Goal: Task Accomplishment & Management: Manage account settings

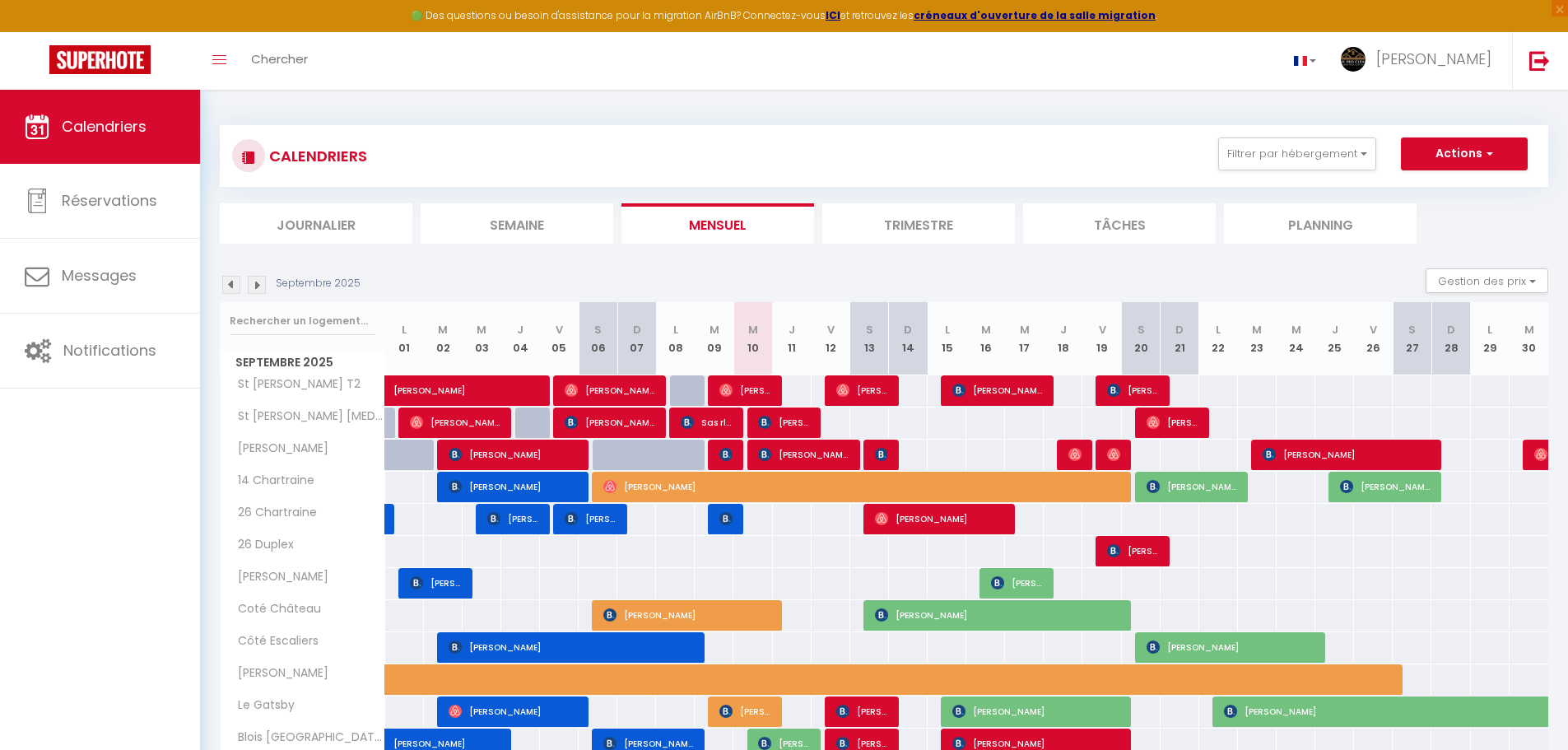
click at [286, 223] on li "Journalier" at bounding box center [316, 223] width 193 height 40
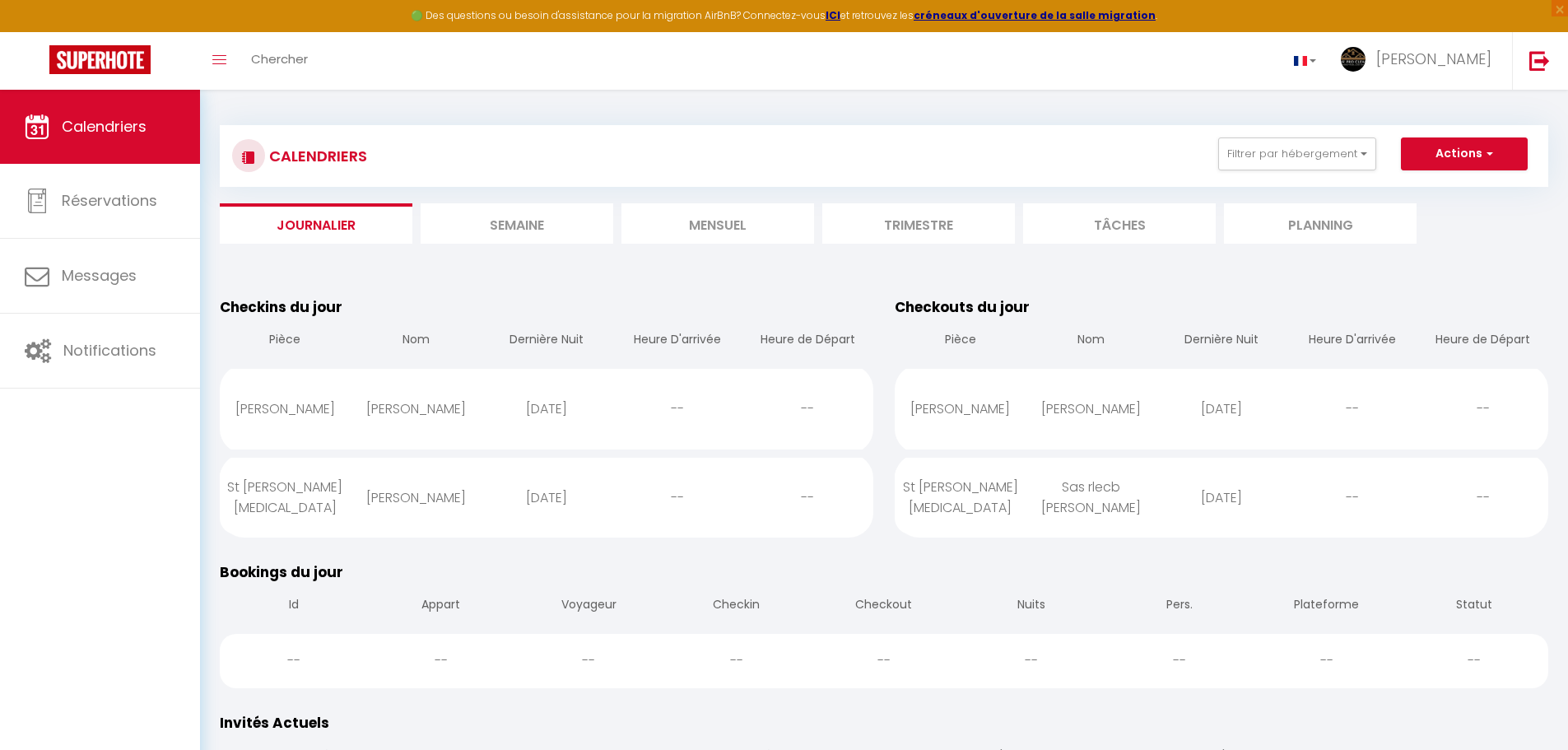
click at [495, 224] on li "Semaine" at bounding box center [517, 223] width 193 height 40
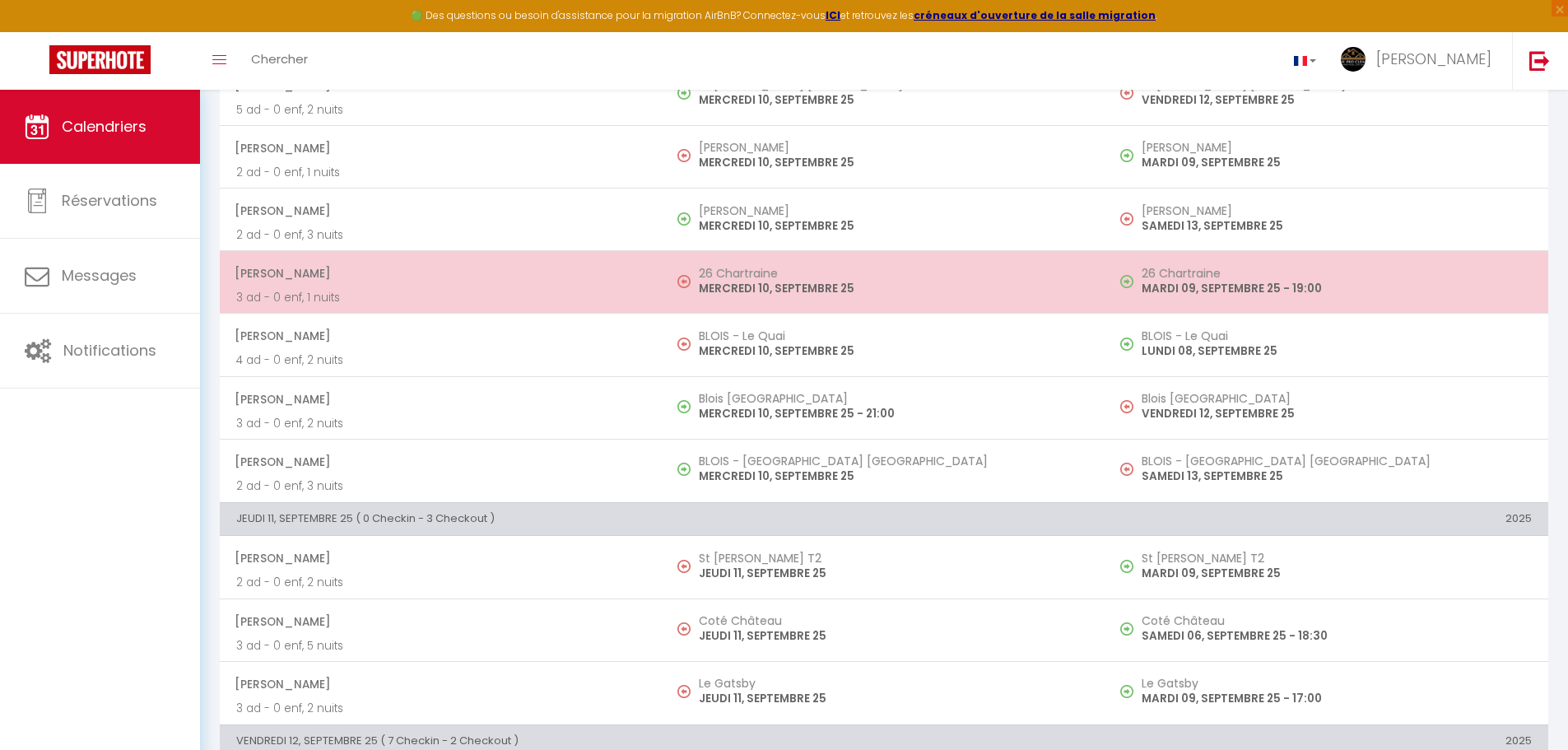
scroll to position [1481, 0]
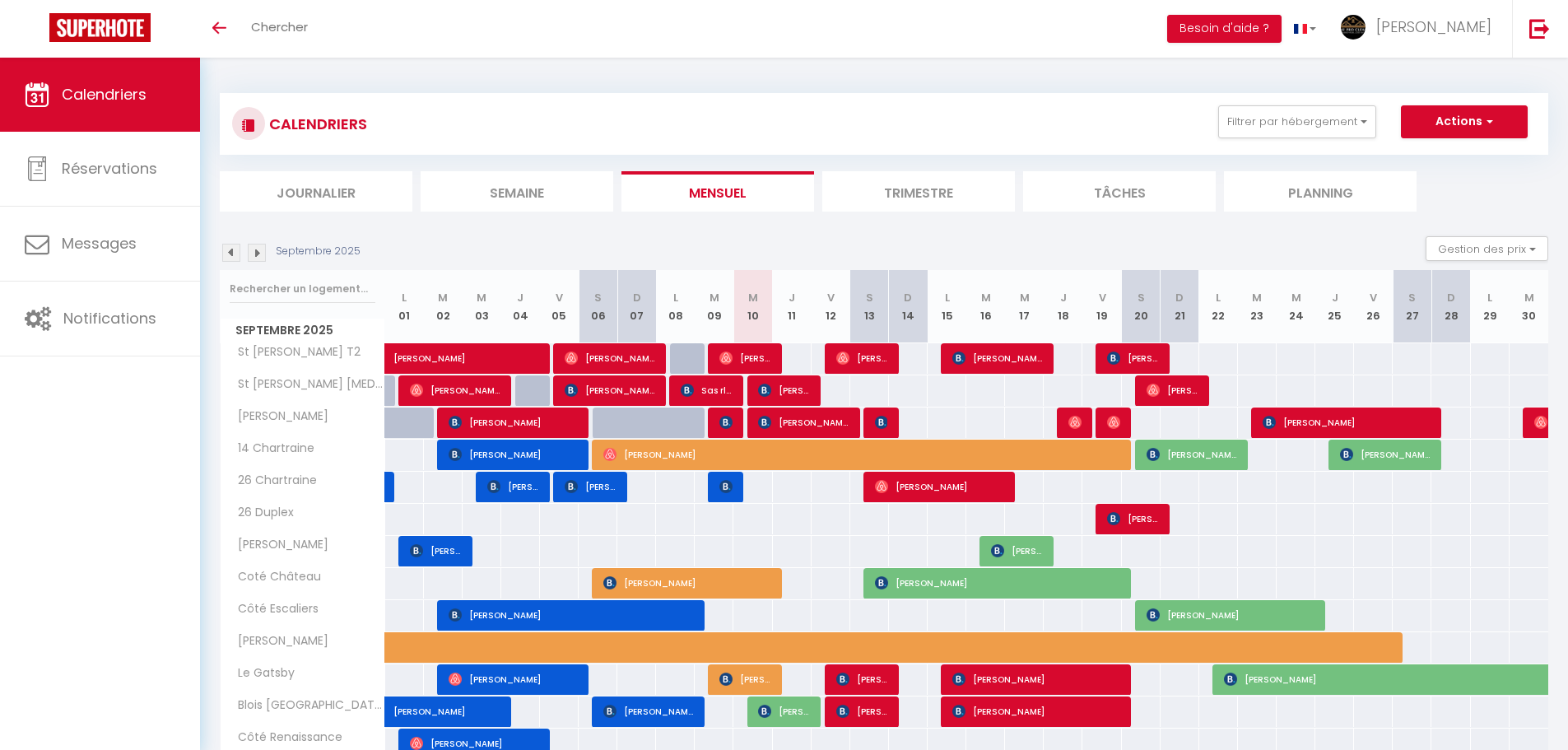
click at [564, 199] on li "Semaine" at bounding box center [517, 191] width 193 height 40
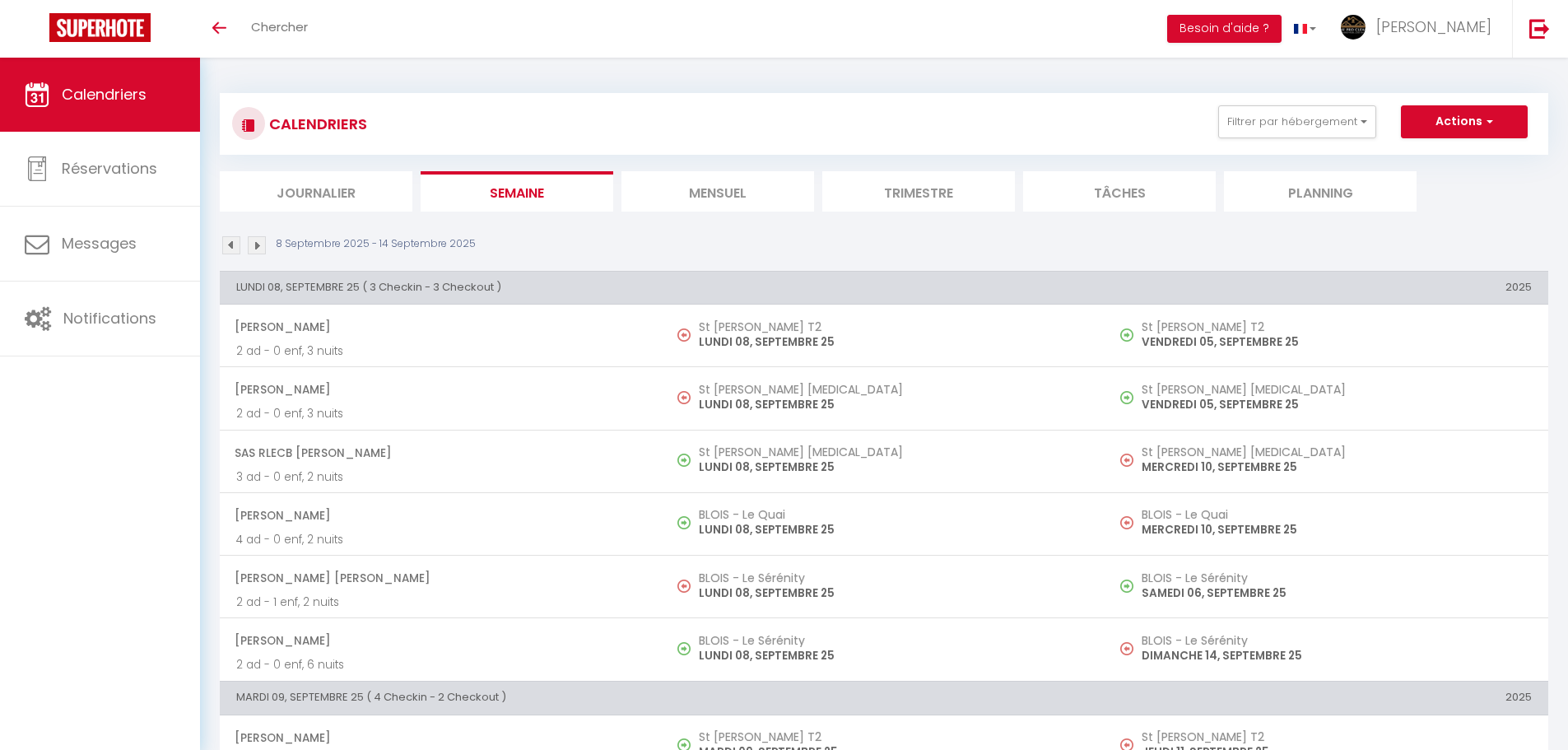
click at [250, 244] on img at bounding box center [256, 245] width 18 height 18
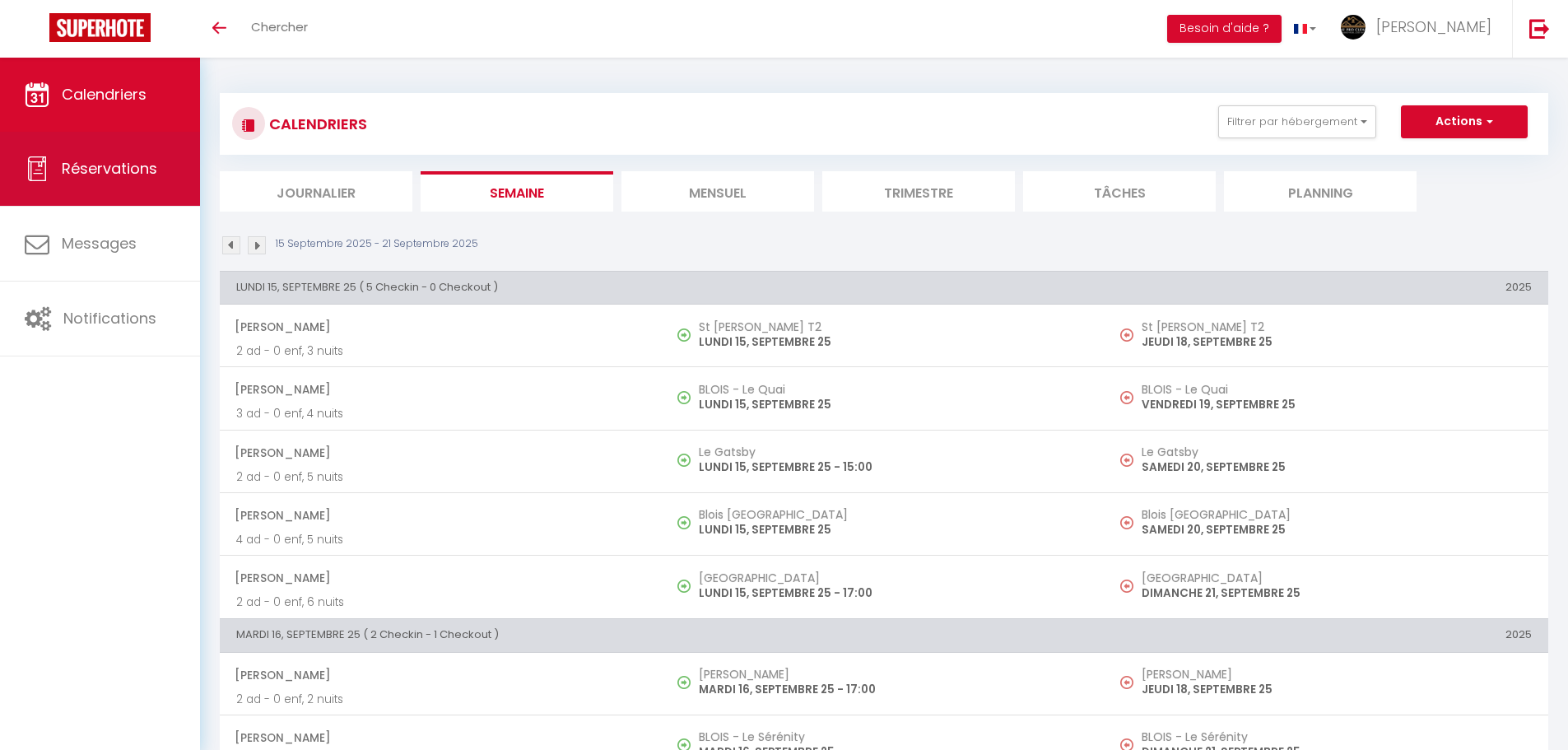
click at [143, 184] on link "Réservations" at bounding box center [100, 169] width 200 height 74
select select "not_cancelled"
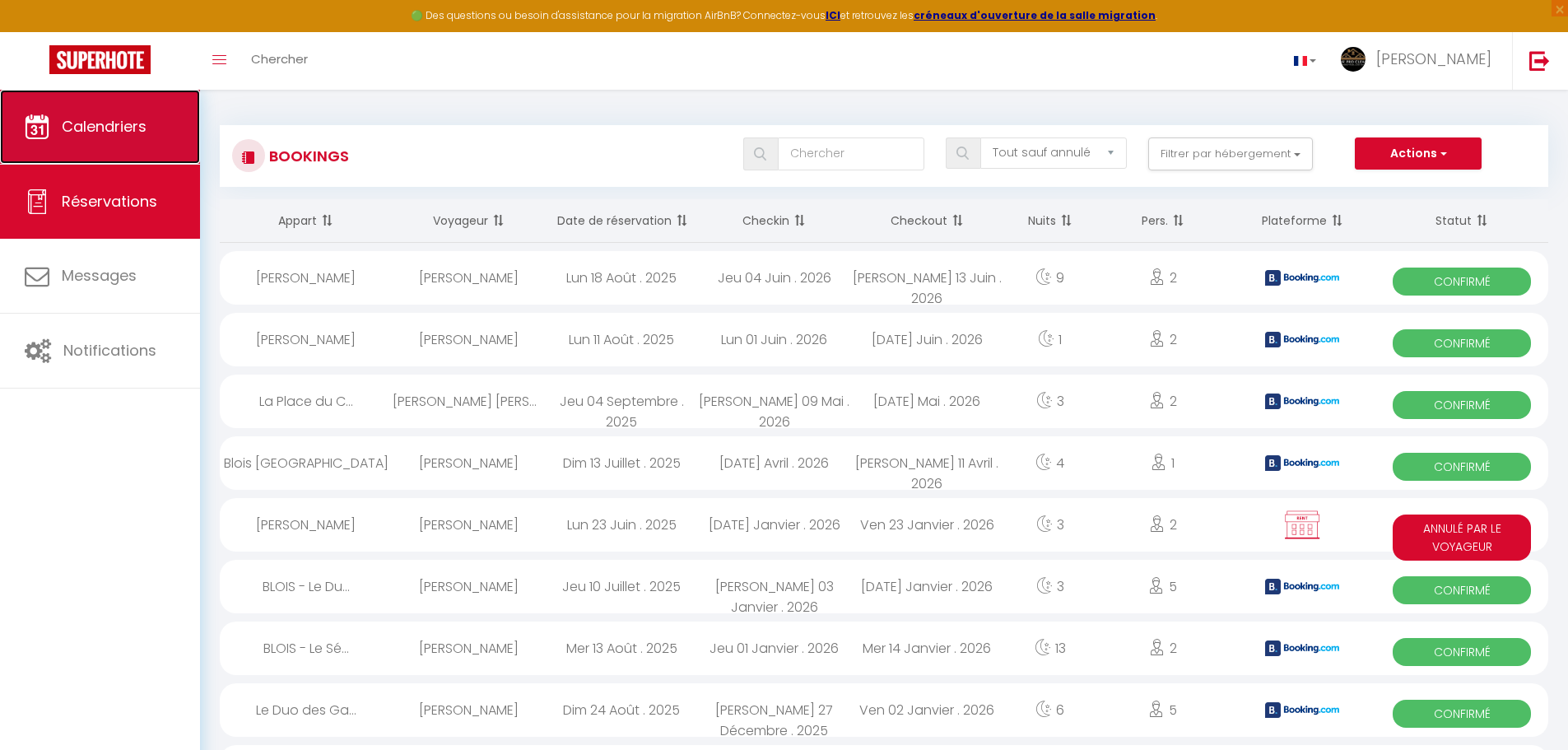
click at [154, 112] on link "Calendriers" at bounding box center [100, 126] width 200 height 74
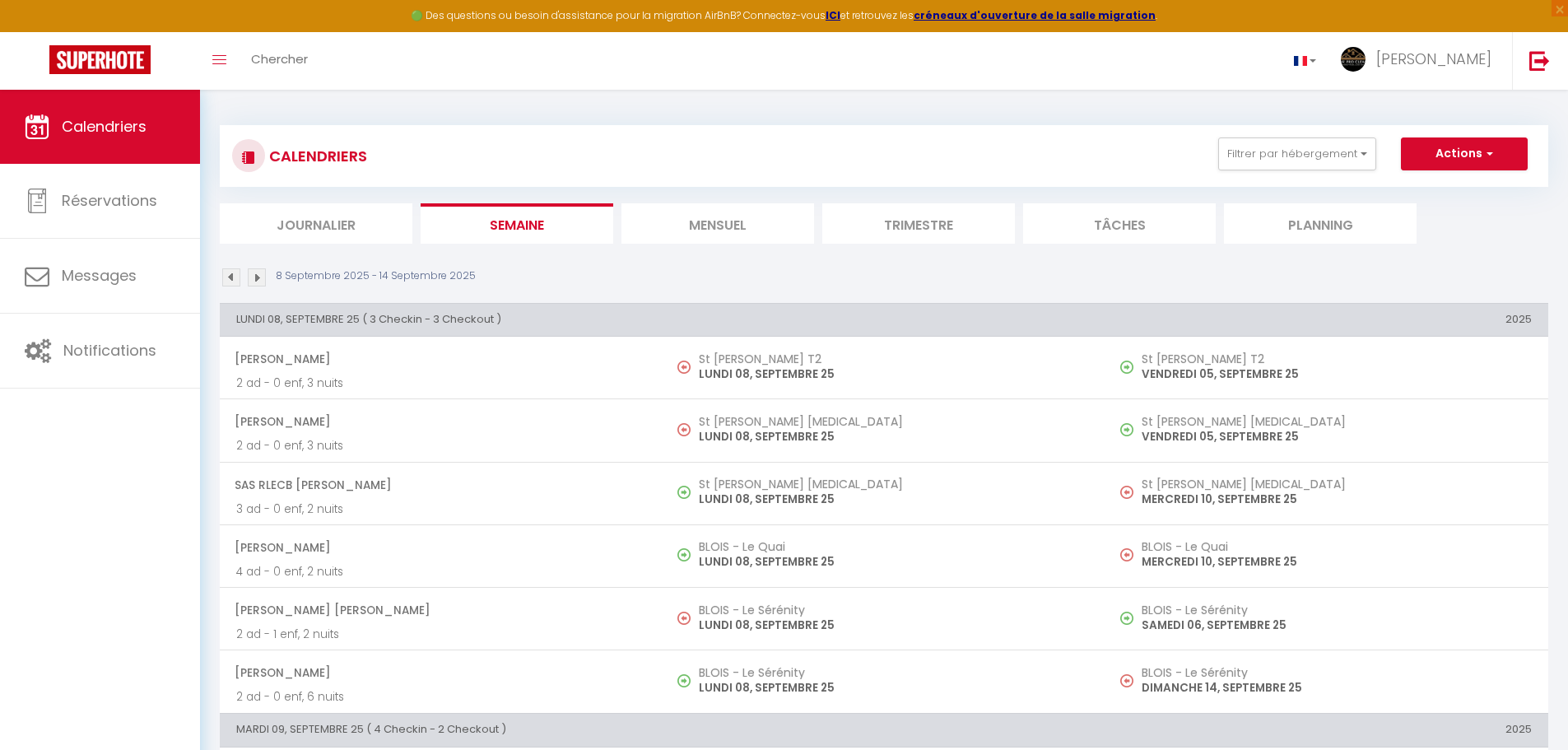
click at [752, 225] on li "Mensuel" at bounding box center [717, 223] width 193 height 40
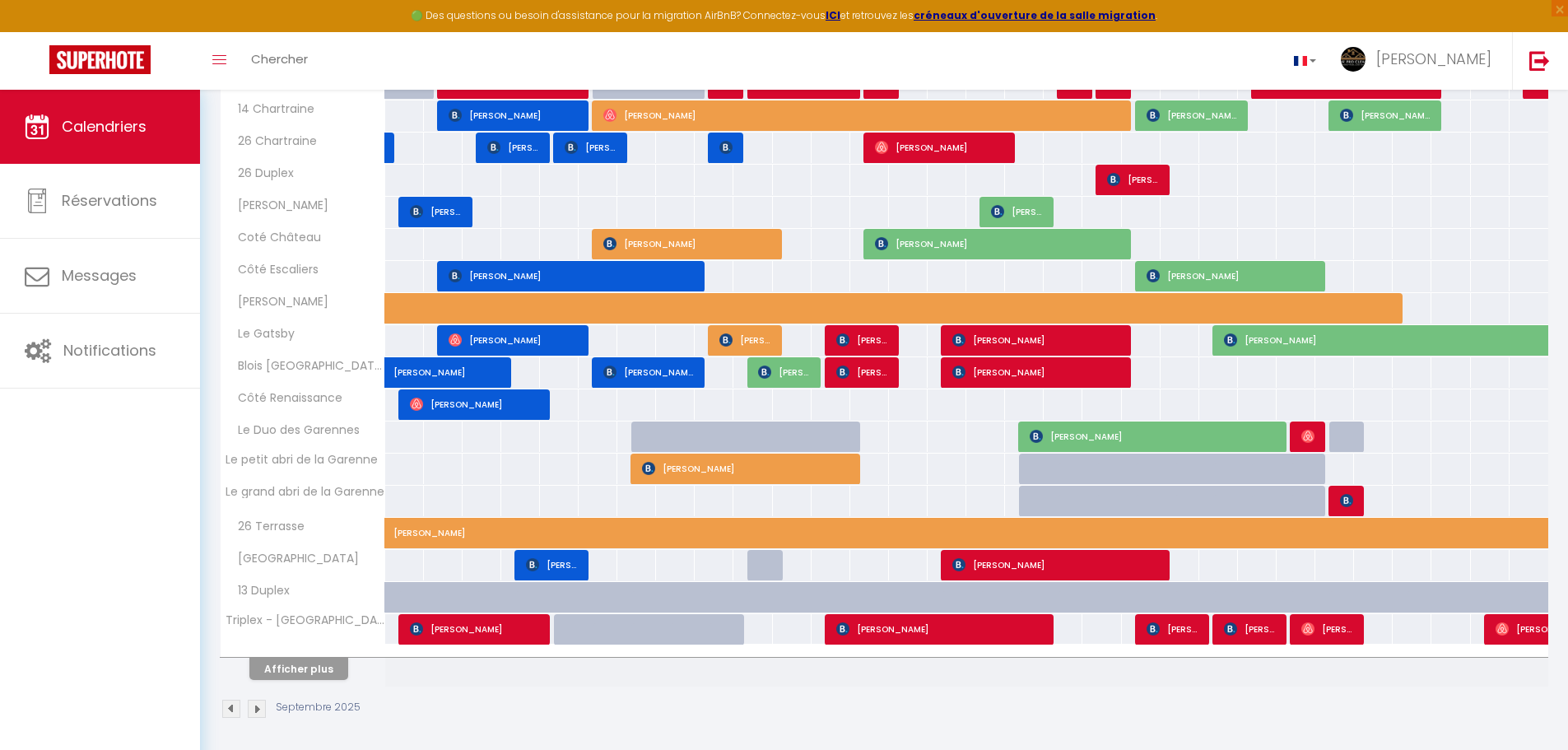
scroll to position [376, 0]
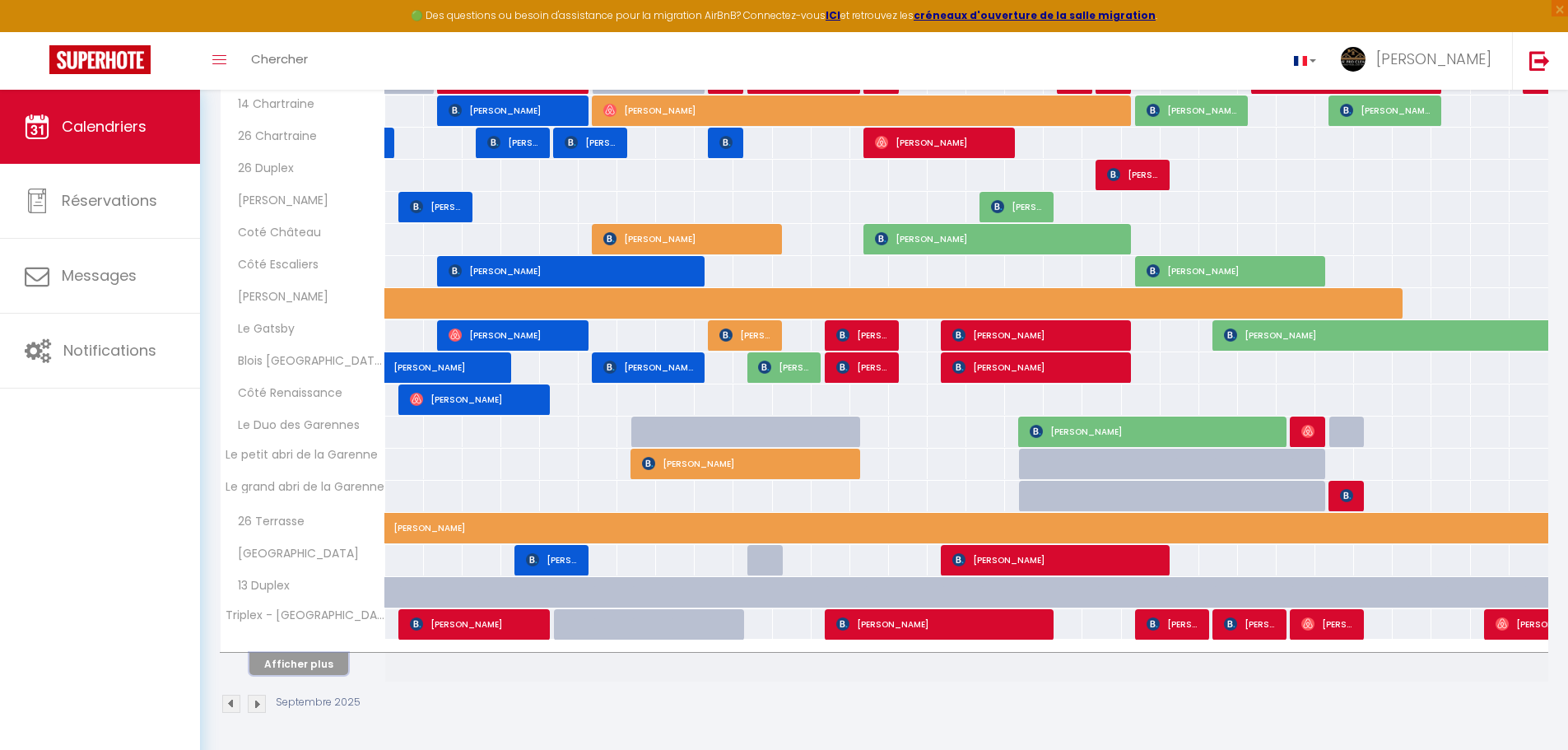
click at [314, 666] on button "Afficher plus" at bounding box center [298, 664] width 99 height 22
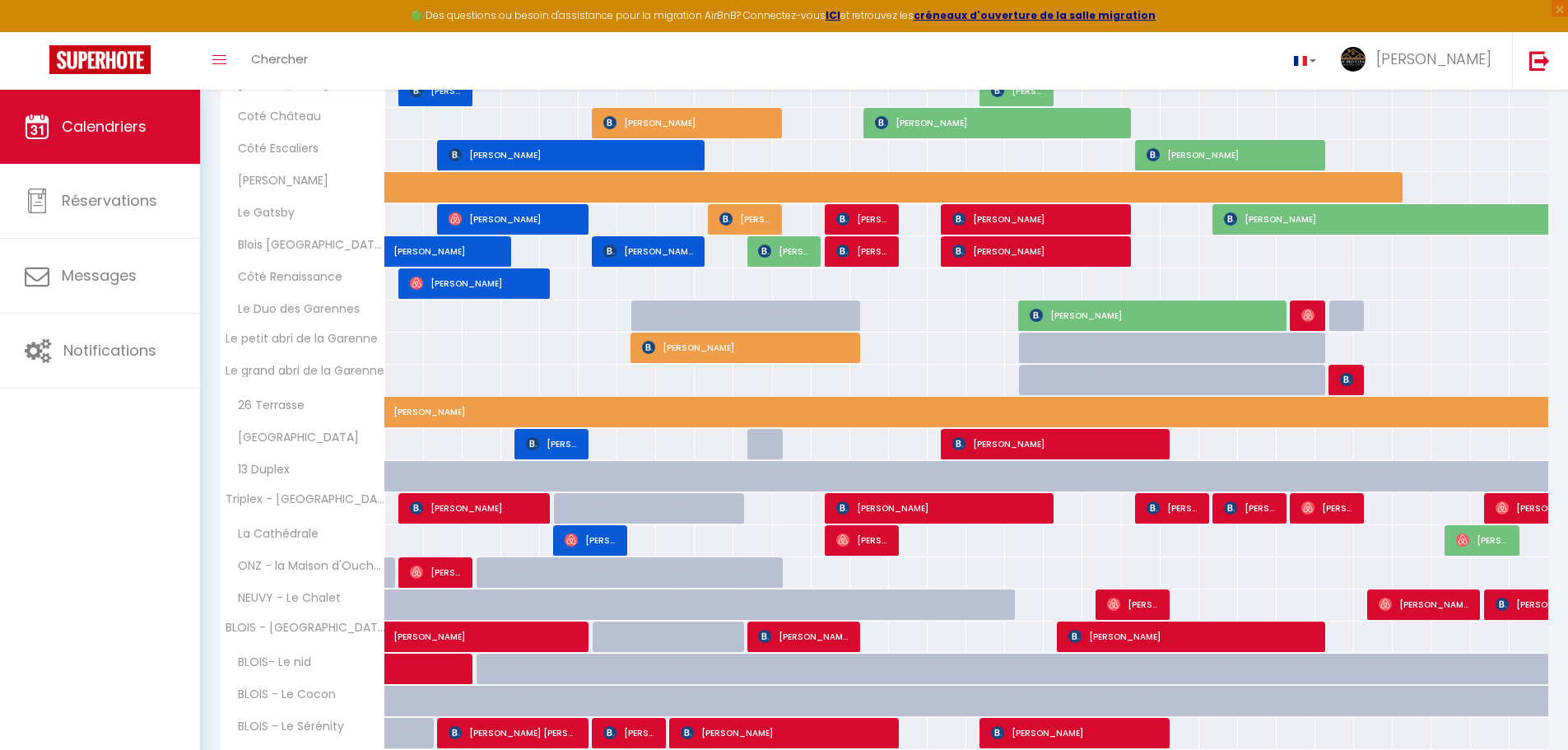
scroll to position [575, 0]
